Goal: Task Accomplishment & Management: Complete application form

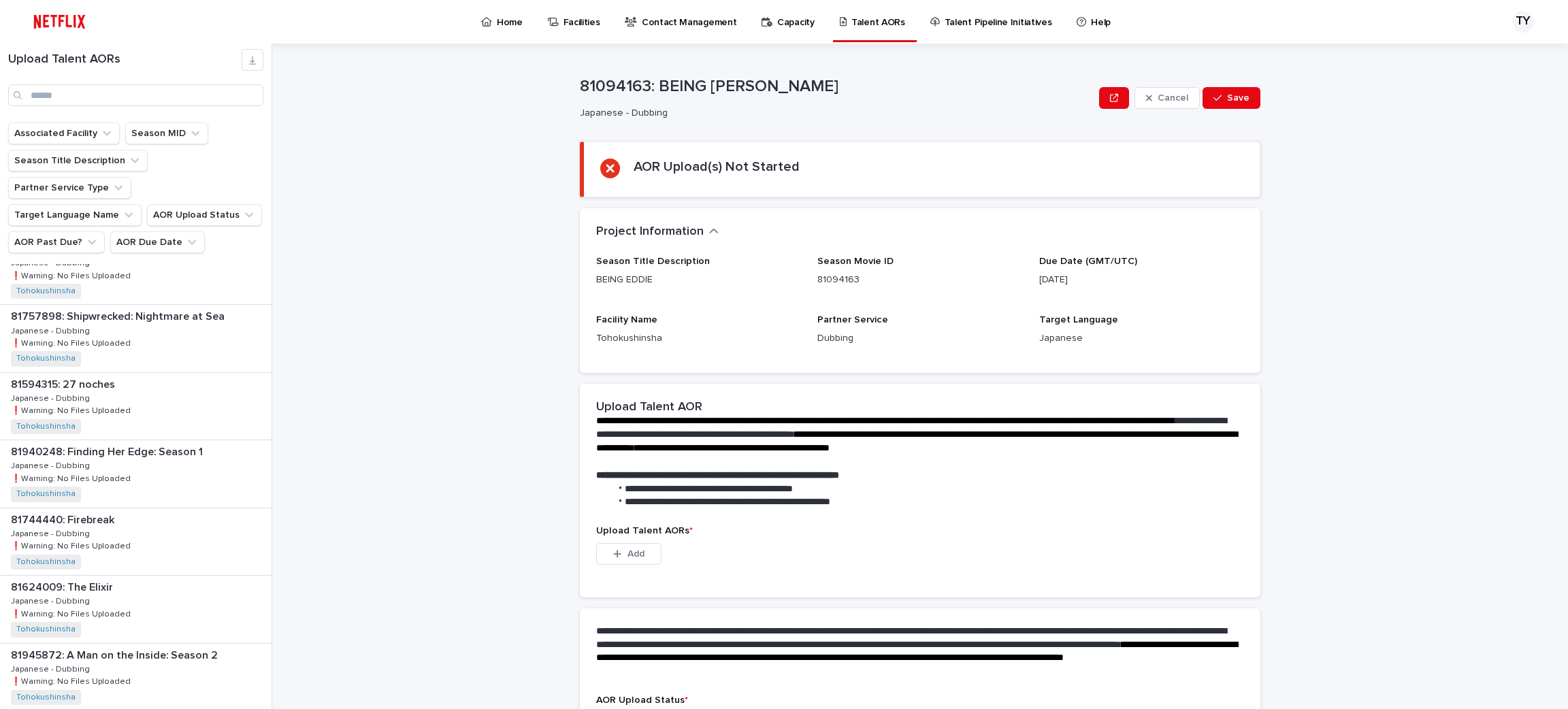
scroll to position [705, 0]
click at [104, 575] on div "81624009: The Elixir 81624009: The Elixir Japanese - Dubbing Japanese - Dubbing…" at bounding box center [135, 608] width 271 height 67
click at [82, 577] on p "81624009: The Elixir" at bounding box center [62, 585] width 104 height 16
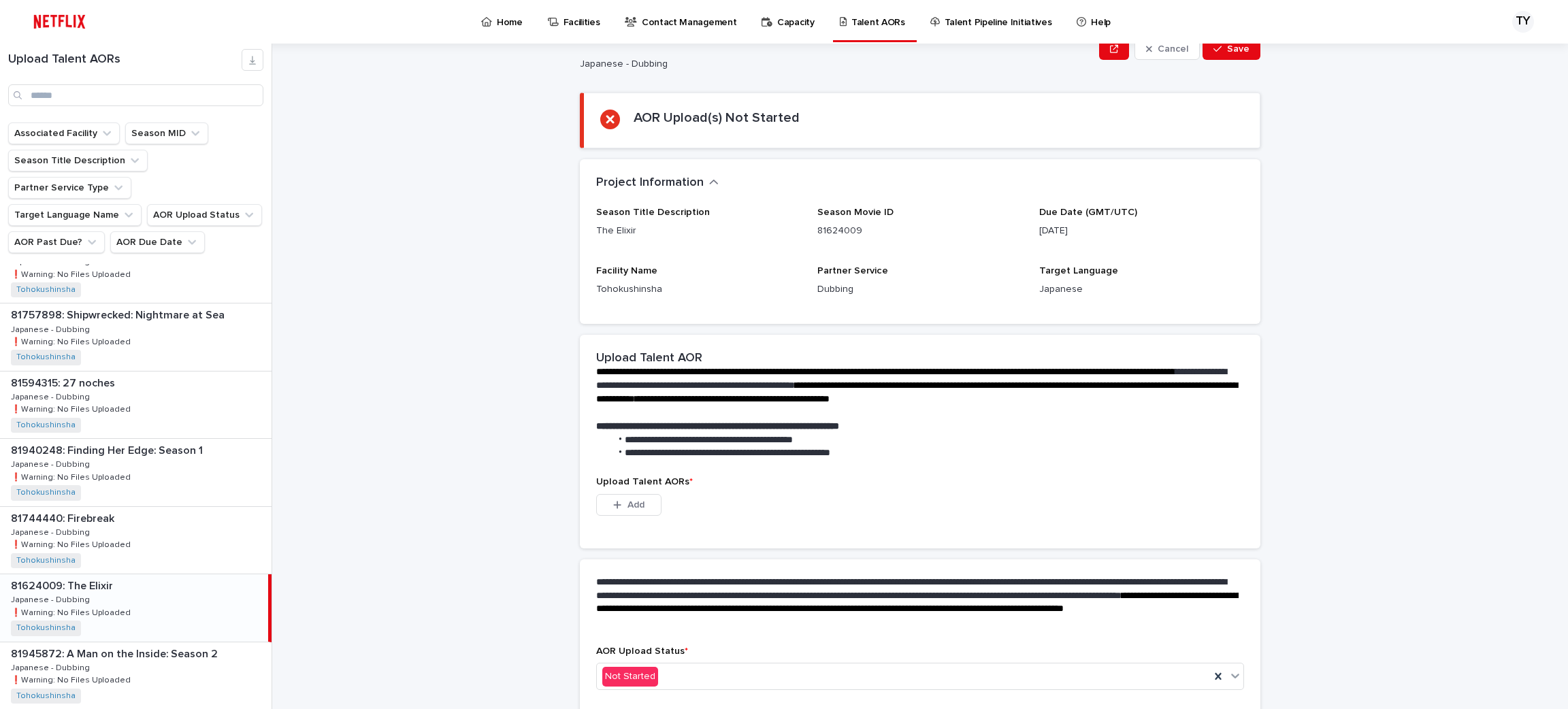
scroll to position [106, 0]
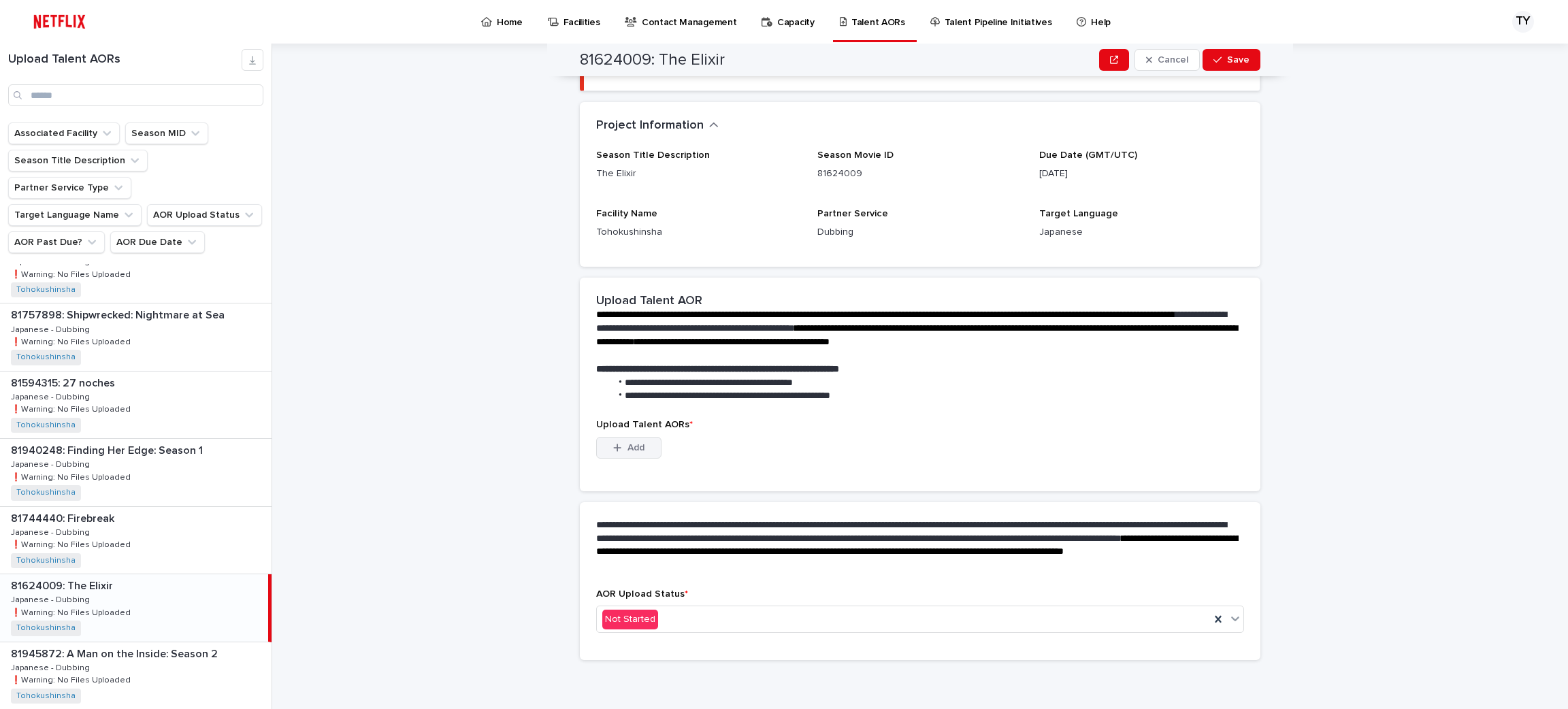
click at [627, 448] on span "Add" at bounding box center [635, 448] width 17 height 10
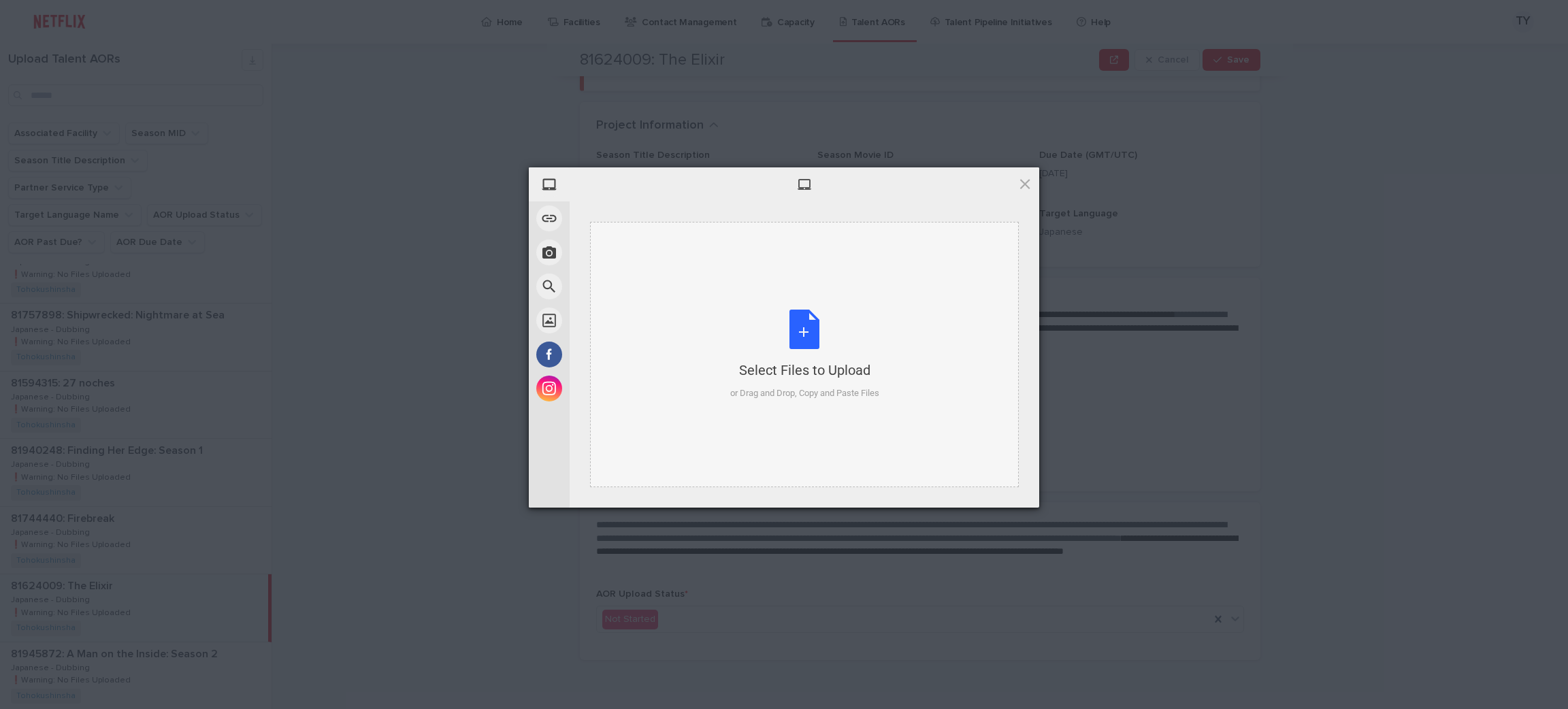
click at [648, 433] on div "Select Files to Upload or Drag and Drop, Copy and Paste Files" at bounding box center [804, 354] width 429 height 265
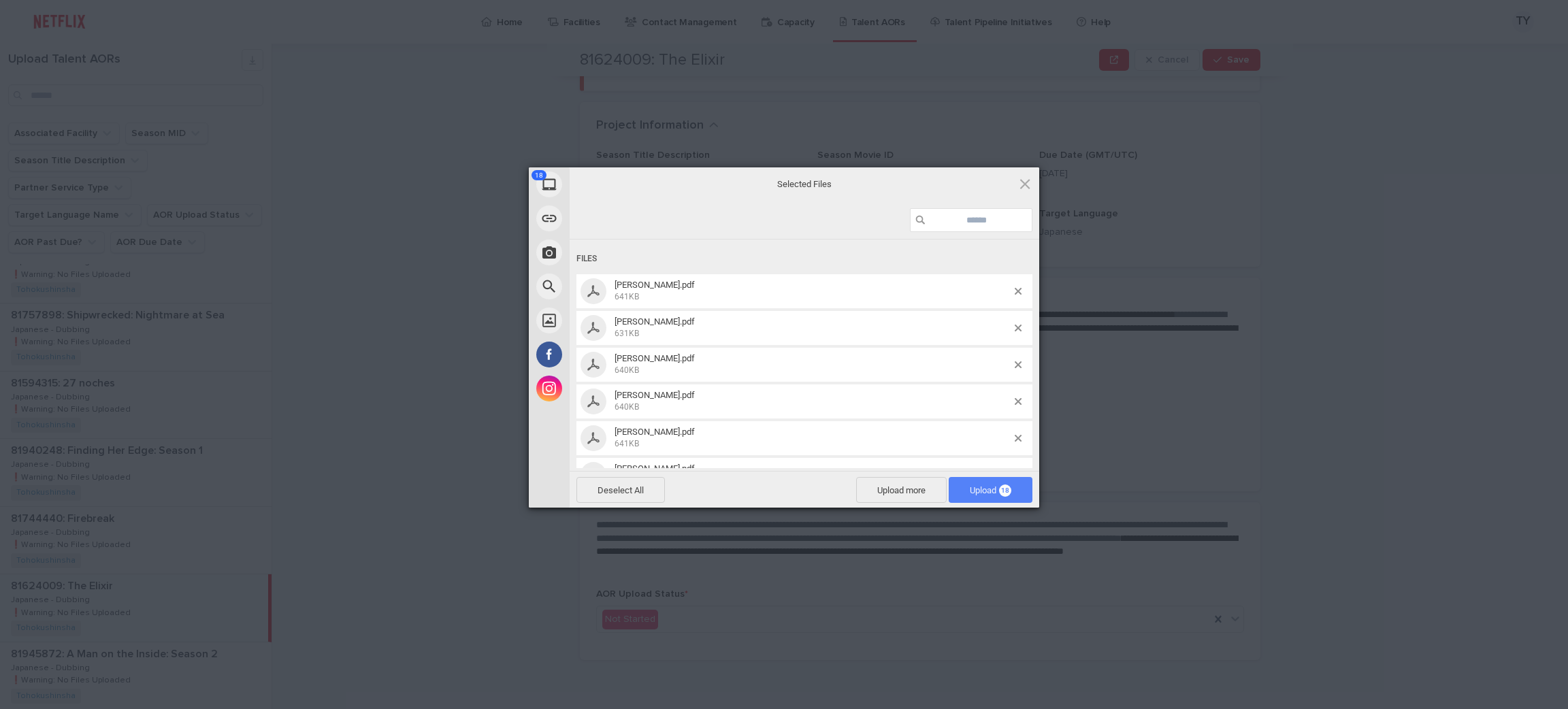
click at [997, 489] on span "Upload 18" at bounding box center [990, 491] width 41 height 11
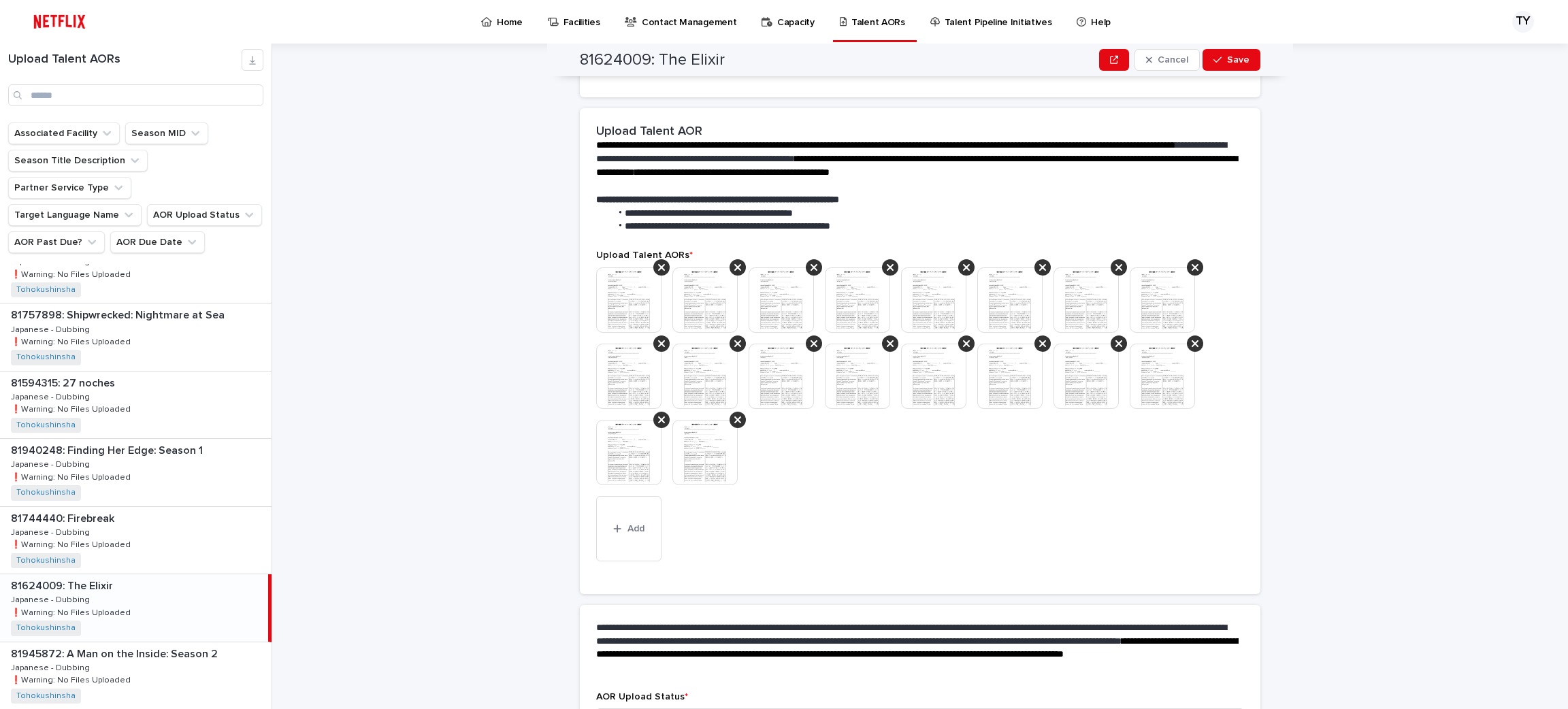
scroll to position [312, 0]
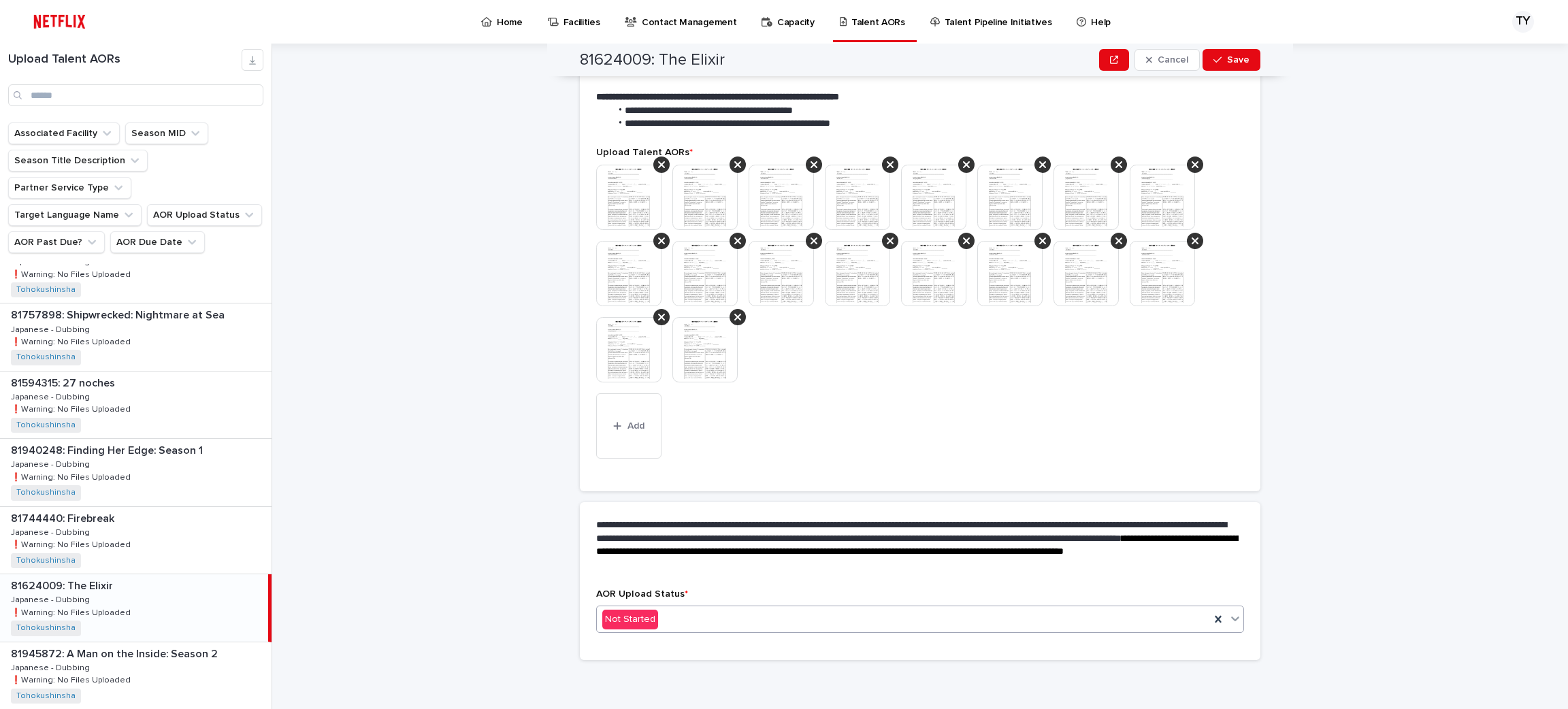
click at [869, 619] on div "Not Started" at bounding box center [903, 619] width 613 height 23
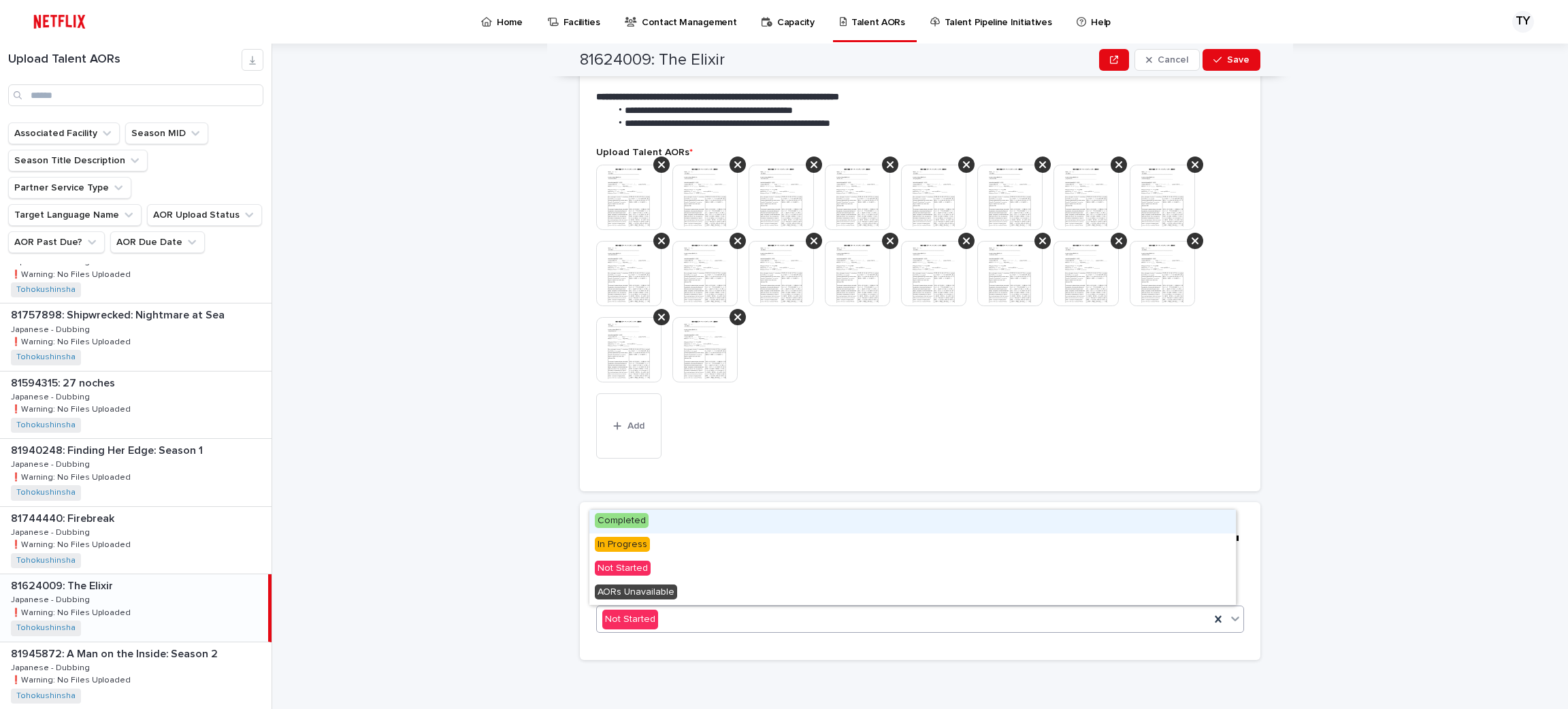
click at [856, 528] on div "Completed" at bounding box center [913, 521] width 647 height 24
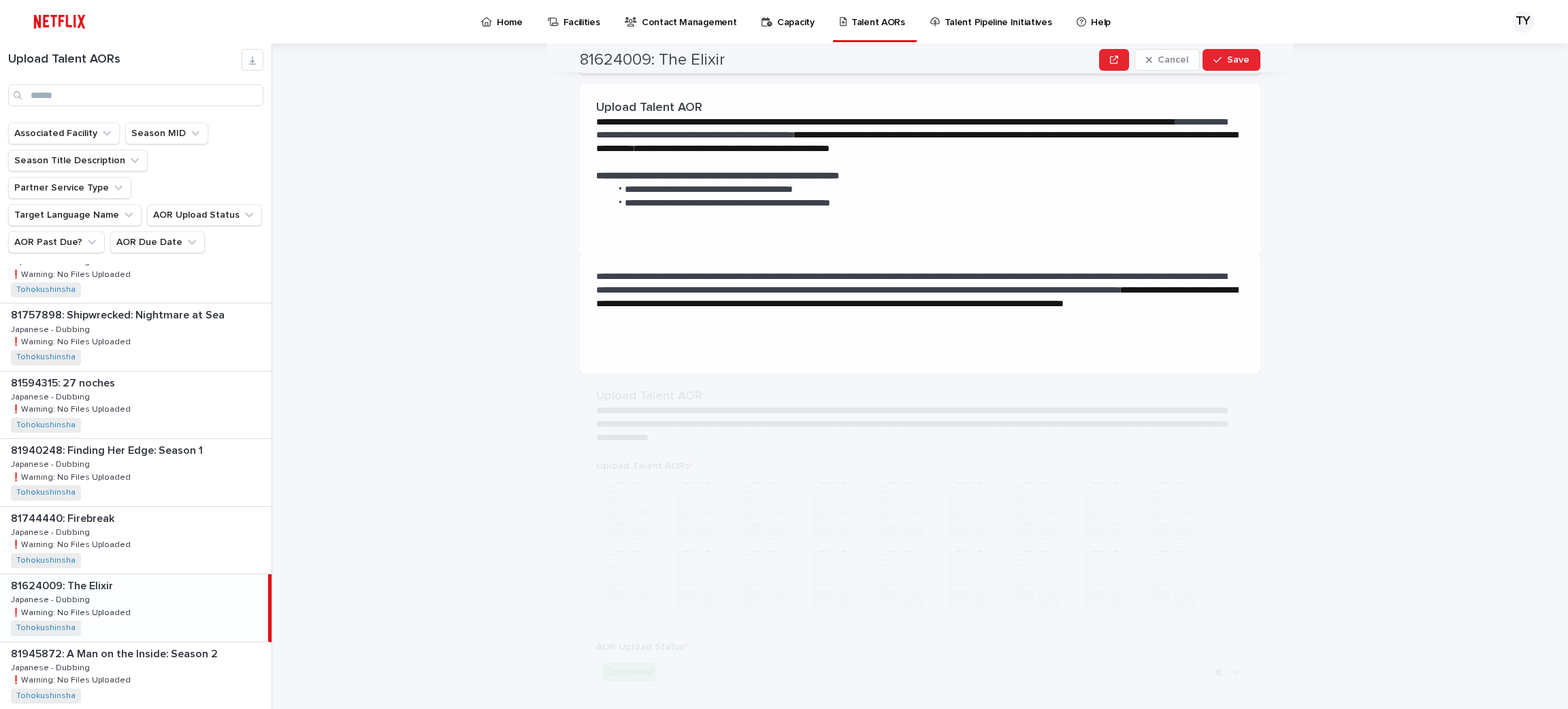
scroll to position [0, 0]
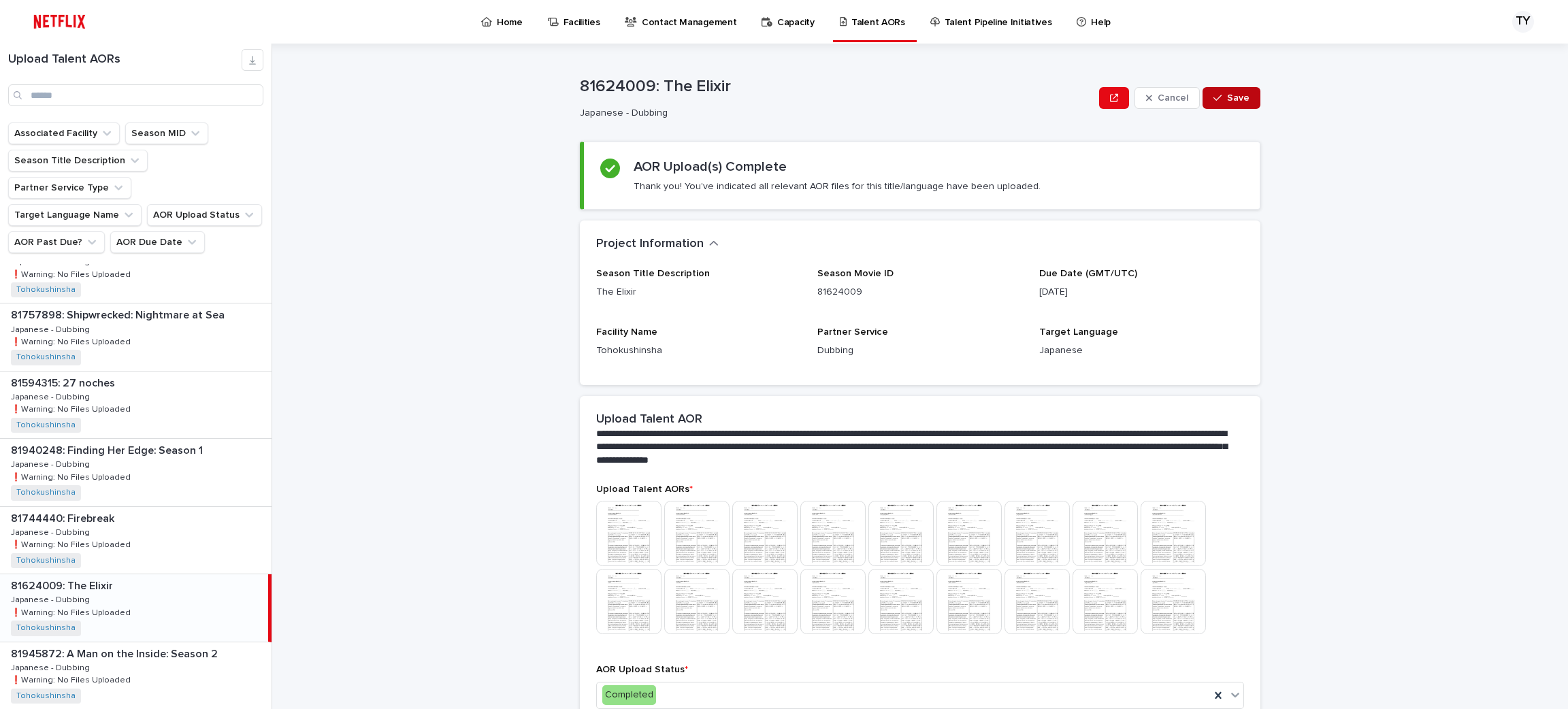
click at [1227, 97] on span "Save" at bounding box center [1238, 97] width 23 height 10
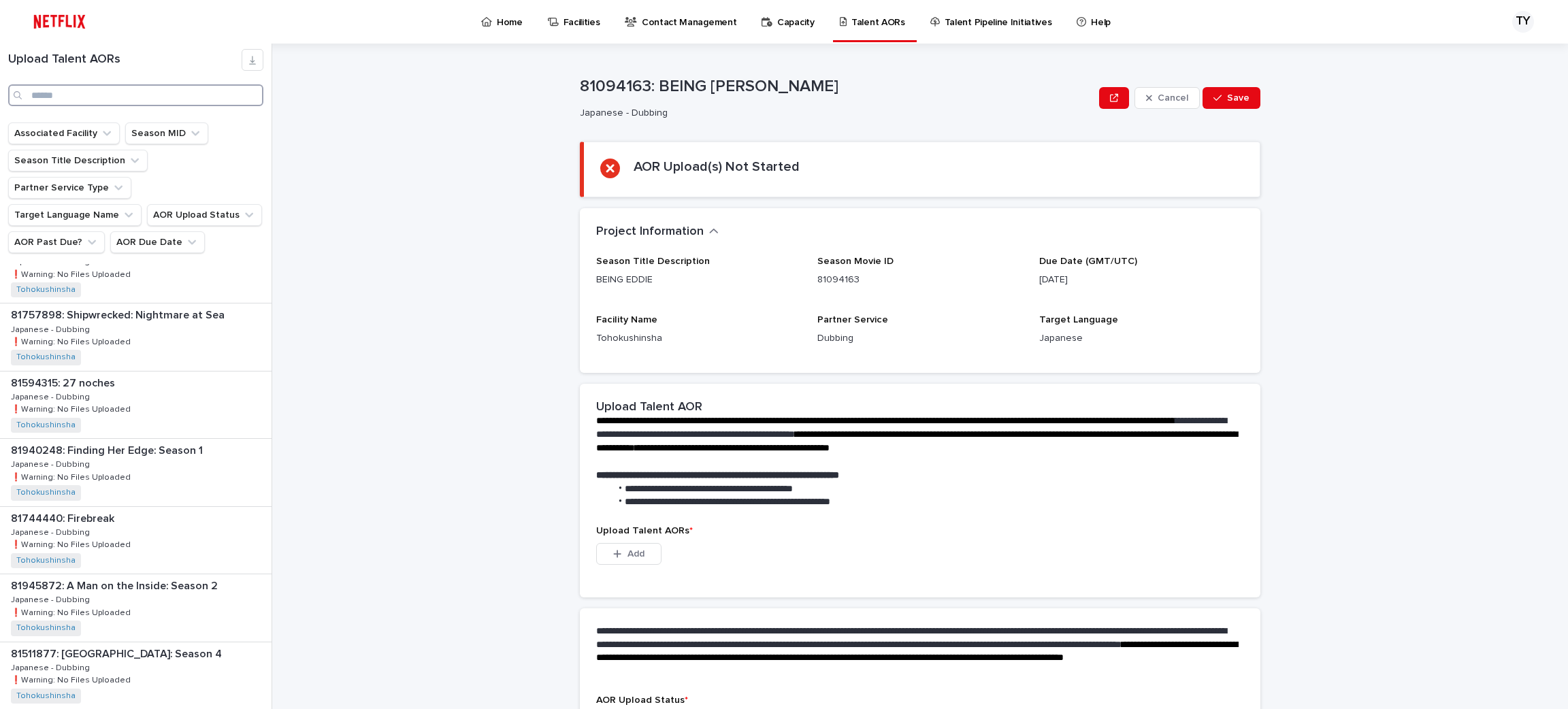
click at [75, 90] on input "Search" at bounding box center [135, 95] width 255 height 22
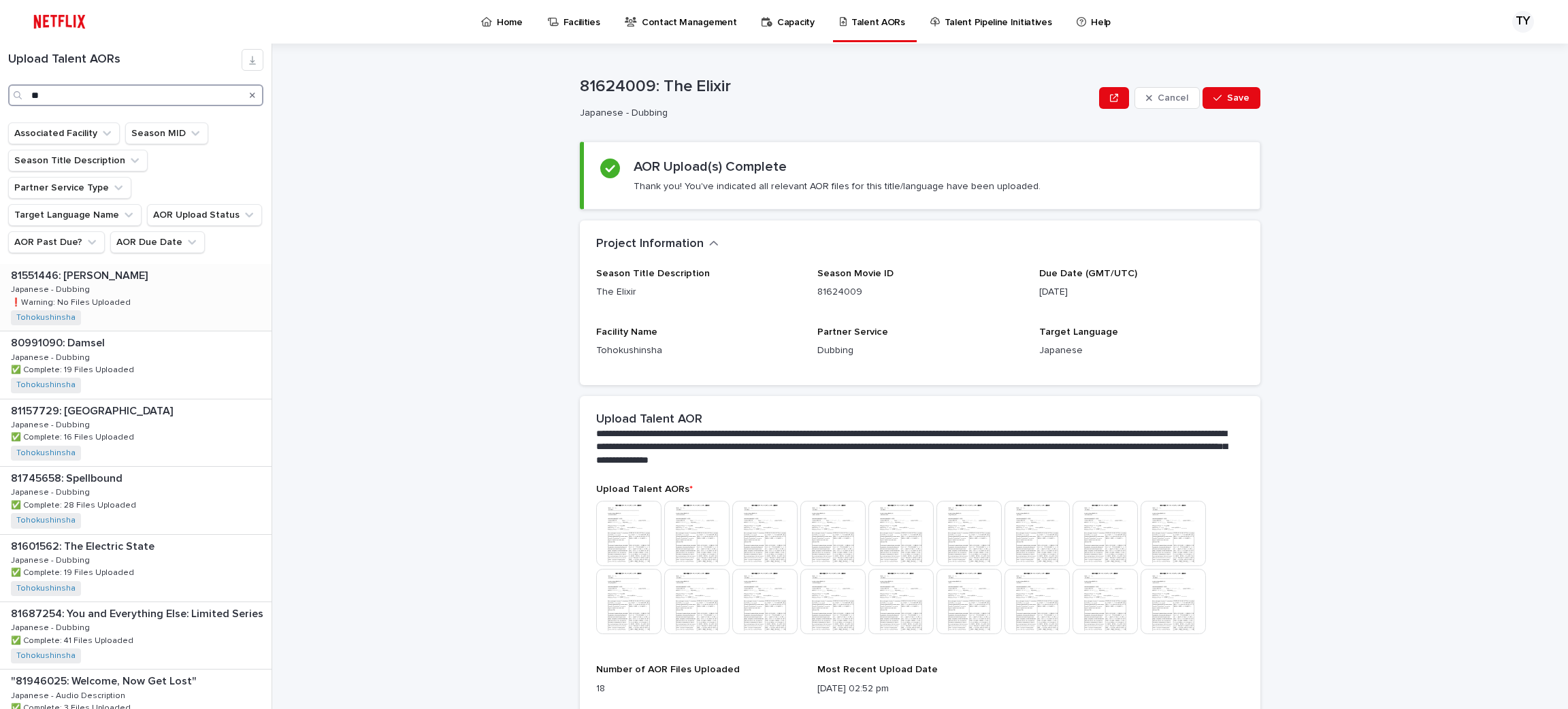
type input "*"
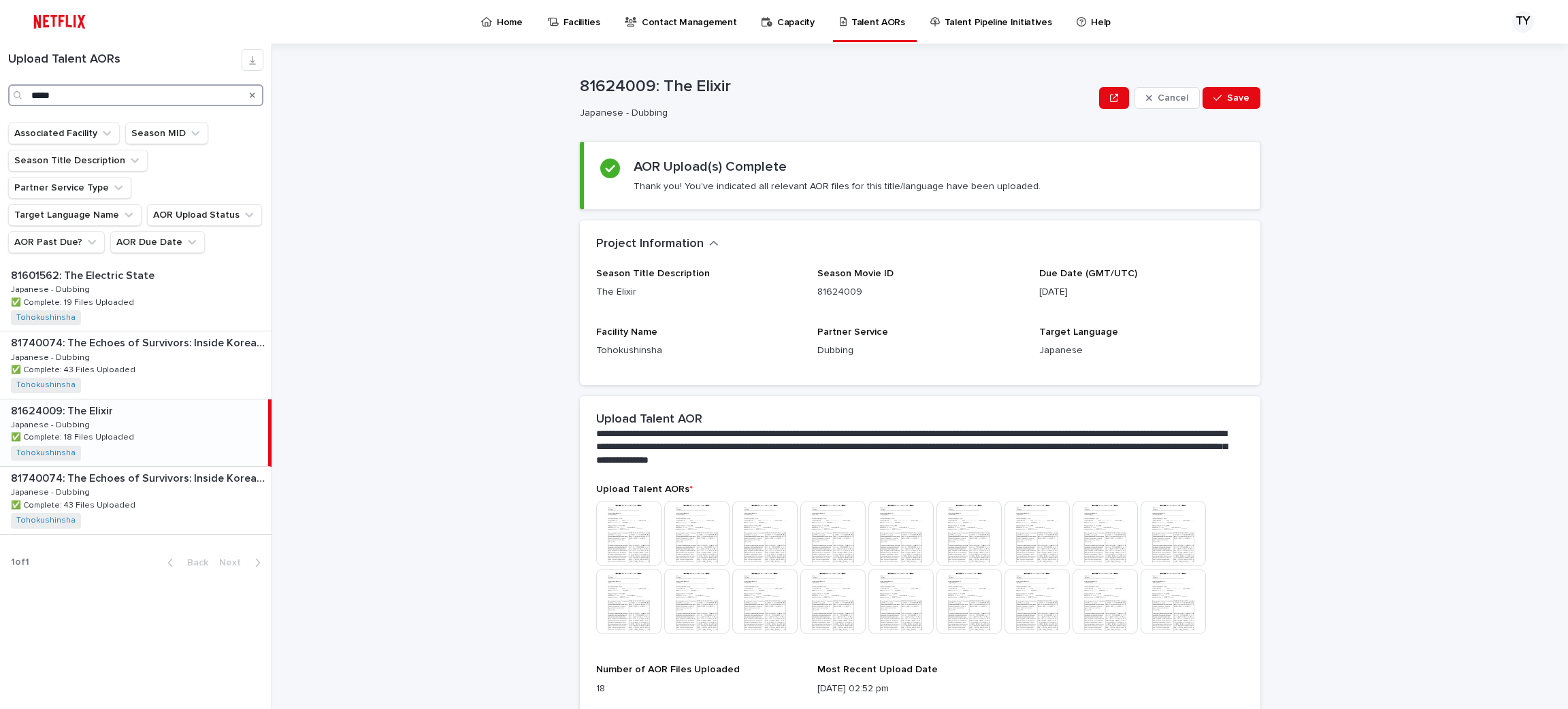
type input "*****"
click at [135, 399] on div "81624009: The Elixir 81624009: The Elixir Japanese - Dubbing Japanese - Dubbing…" at bounding box center [134, 433] width 268 height 67
click at [96, 402] on p "81624009: The Elixir" at bounding box center [62, 410] width 104 height 16
click at [617, 522] on img at bounding box center [628, 534] width 65 height 65
